Goal: Task Accomplishment & Management: Manage account settings

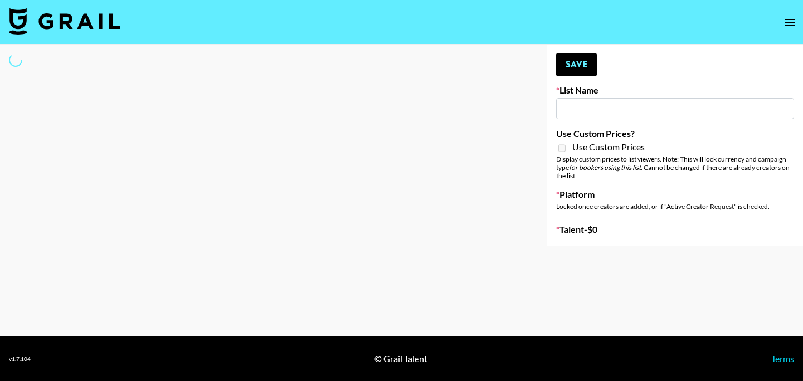
select select "Song"
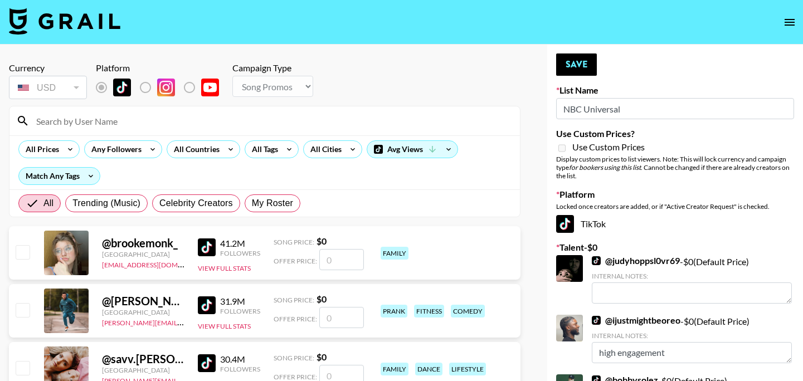
type input "NBC Universal"
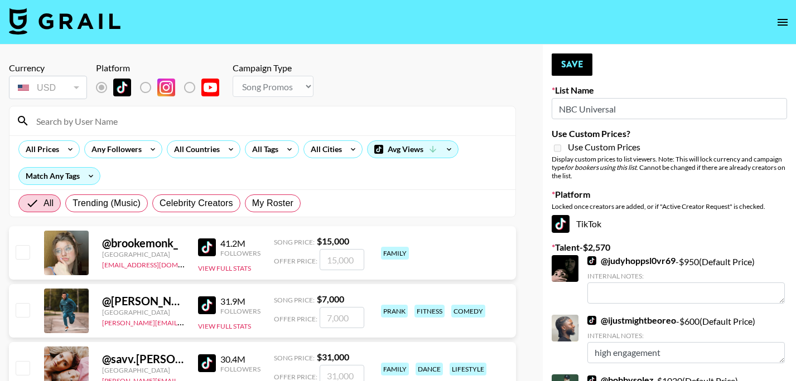
click at [297, 121] on input at bounding box center [269, 121] width 479 height 18
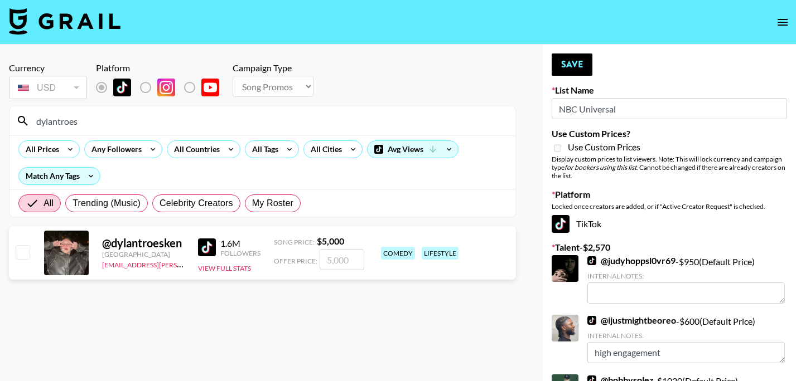
type input "dylantroes"
click at [17, 255] on input "checkbox" at bounding box center [22, 251] width 13 height 13
checkbox input "true"
type input "5000"
click at [93, 123] on input "dylantroes" at bounding box center [269, 121] width 479 height 18
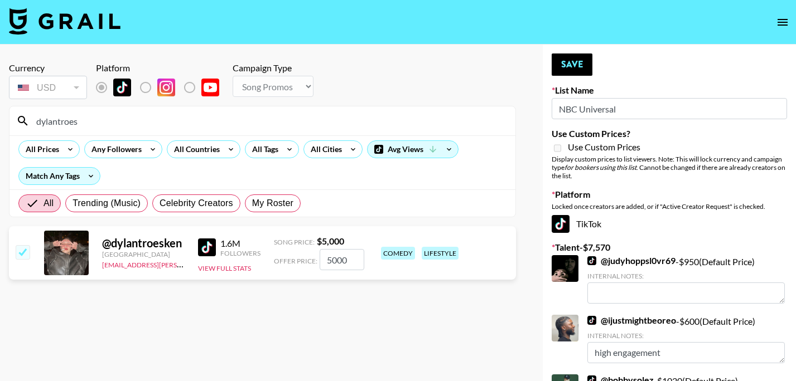
click at [93, 123] on input "dylantroes" at bounding box center [269, 121] width 479 height 18
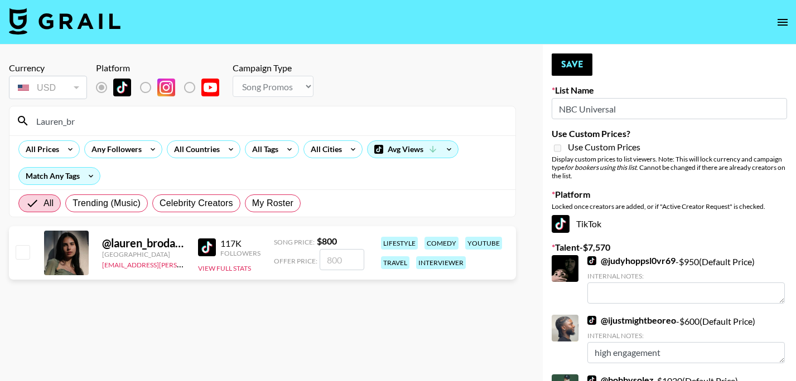
type input "Lauren_br"
click at [23, 253] on input "checkbox" at bounding box center [22, 251] width 13 height 13
checkbox input "true"
type input "800"
click at [564, 69] on button "Save" at bounding box center [571, 65] width 41 height 22
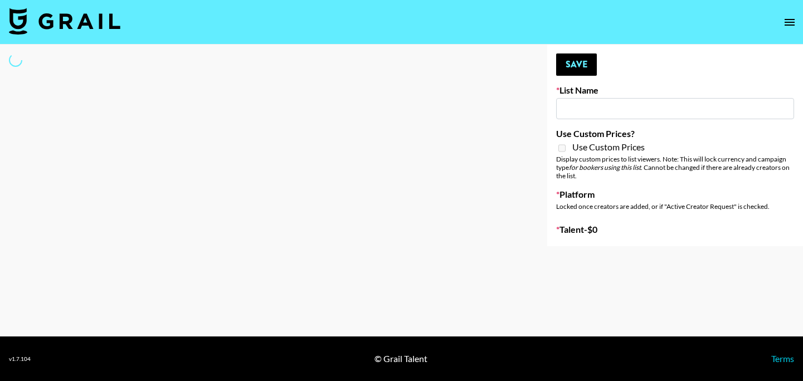
click at [613, 114] on input at bounding box center [675, 108] width 238 height 21
type input "Lisa Eldrige"
checkbox input "true"
select select "Brand"
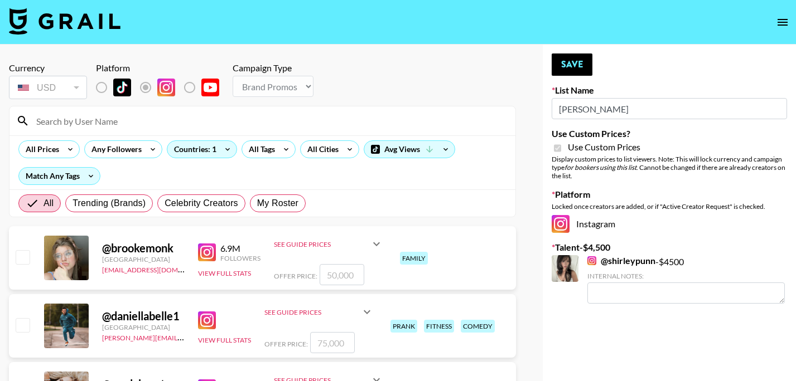
click at [294, 126] on input at bounding box center [269, 121] width 479 height 18
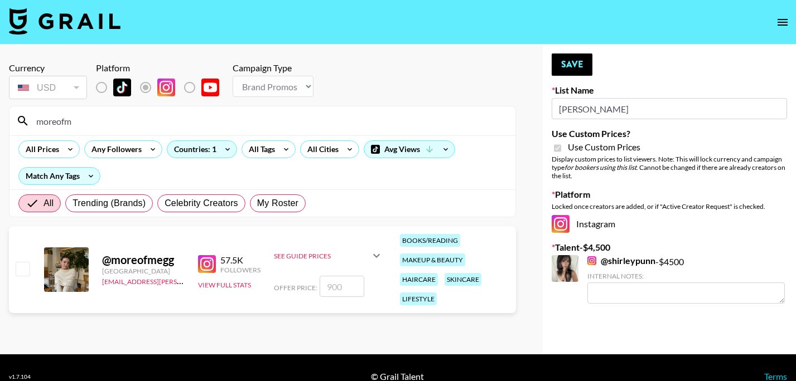
type input "moreofm"
click at [27, 262] on input "checkbox" at bounding box center [22, 268] width 13 height 13
checkbox input "true"
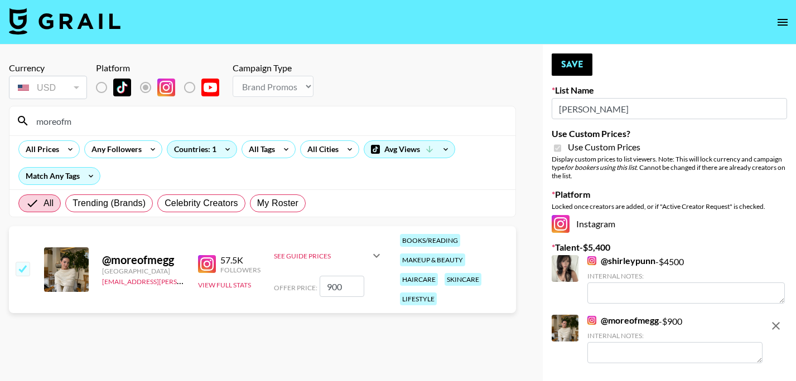
type input "900"
click at [565, 64] on button "Save" at bounding box center [571, 65] width 41 height 22
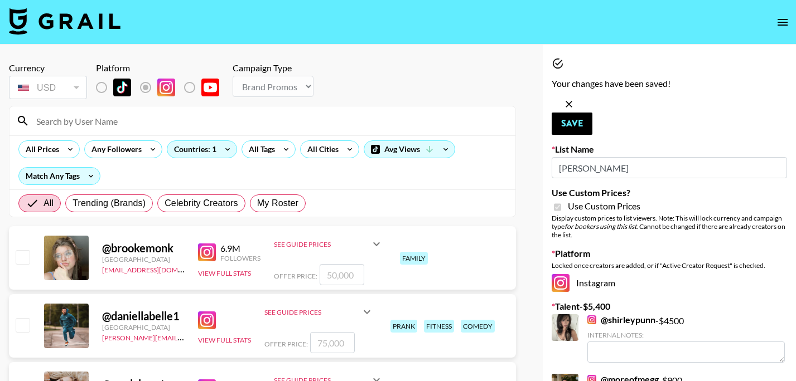
click at [366, 117] on input at bounding box center [269, 121] width 479 height 18
